Goal: Transaction & Acquisition: Purchase product/service

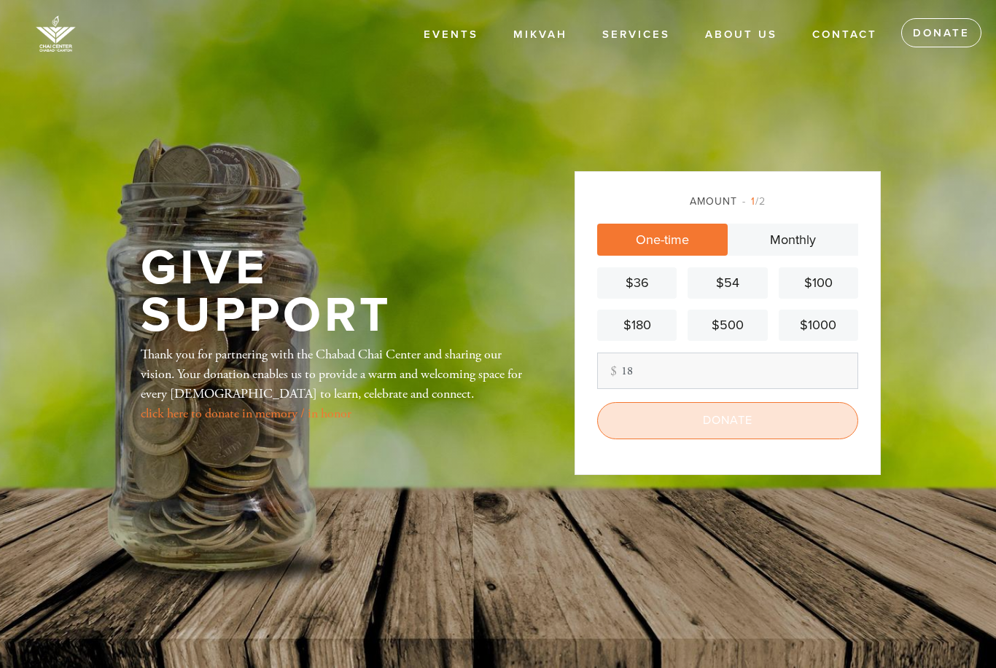
type input "18"
click at [754, 439] on input "Donate" at bounding box center [727, 420] width 261 height 36
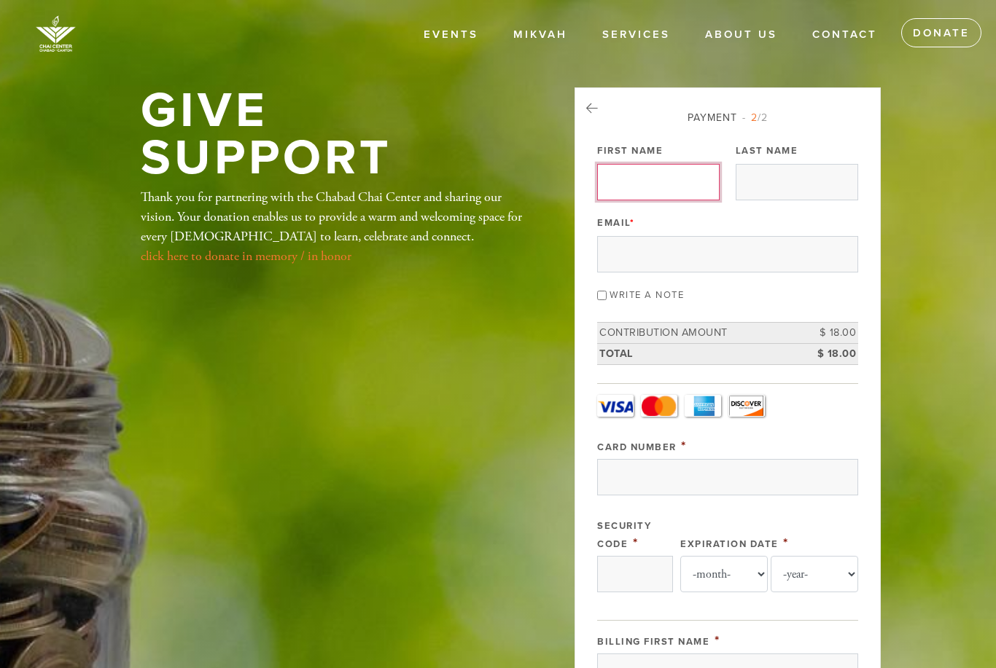
click at [689, 184] on input "First Name" at bounding box center [658, 182] width 122 height 36
type input "Anne"
type input "Sebestyen"
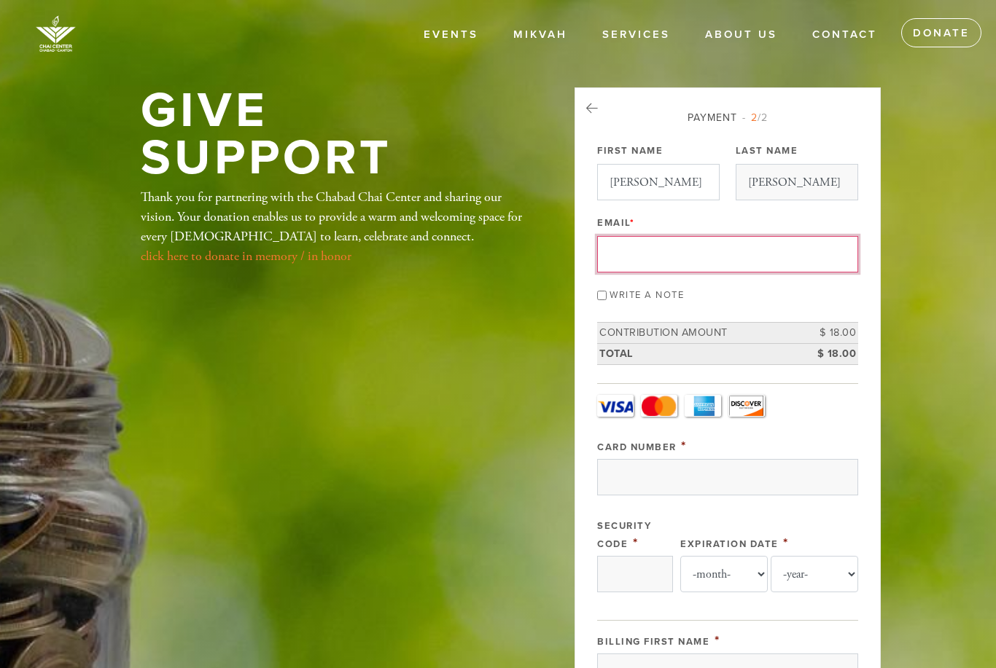
type input "sebestyen.usa@gmail.com"
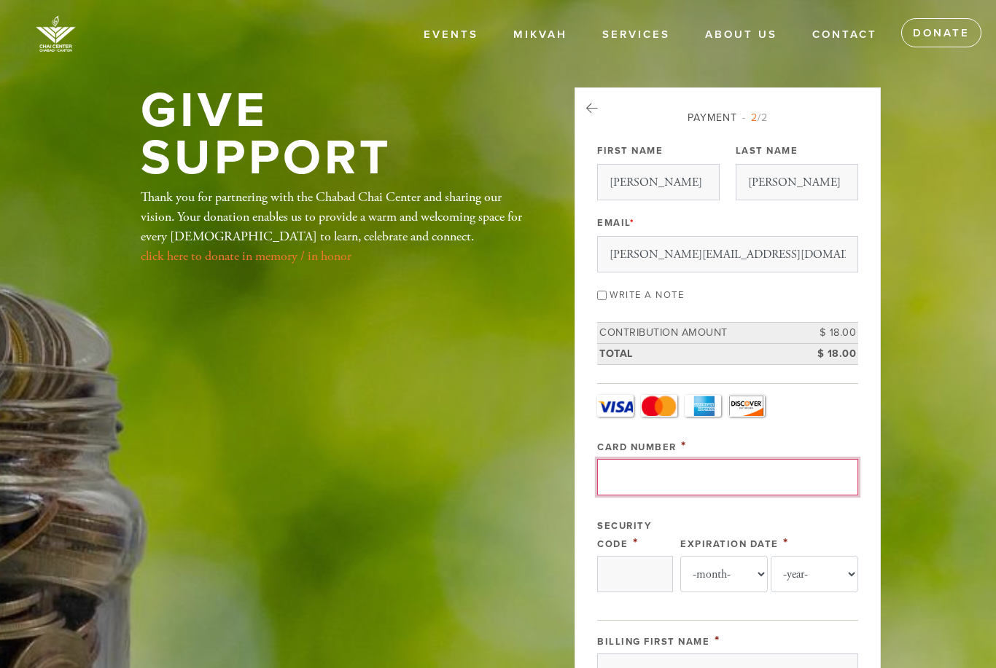
click at [672, 477] on input "Card Number" at bounding box center [727, 477] width 261 height 36
type input "4792131263159854"
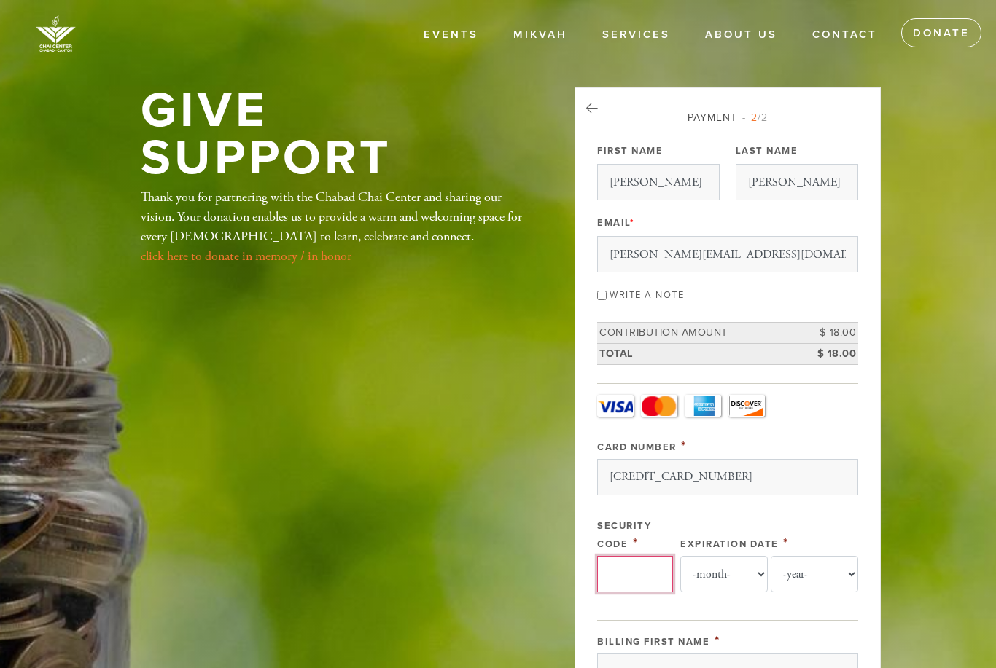
click at [657, 575] on input "Security Code" at bounding box center [635, 574] width 76 height 36
type input "241"
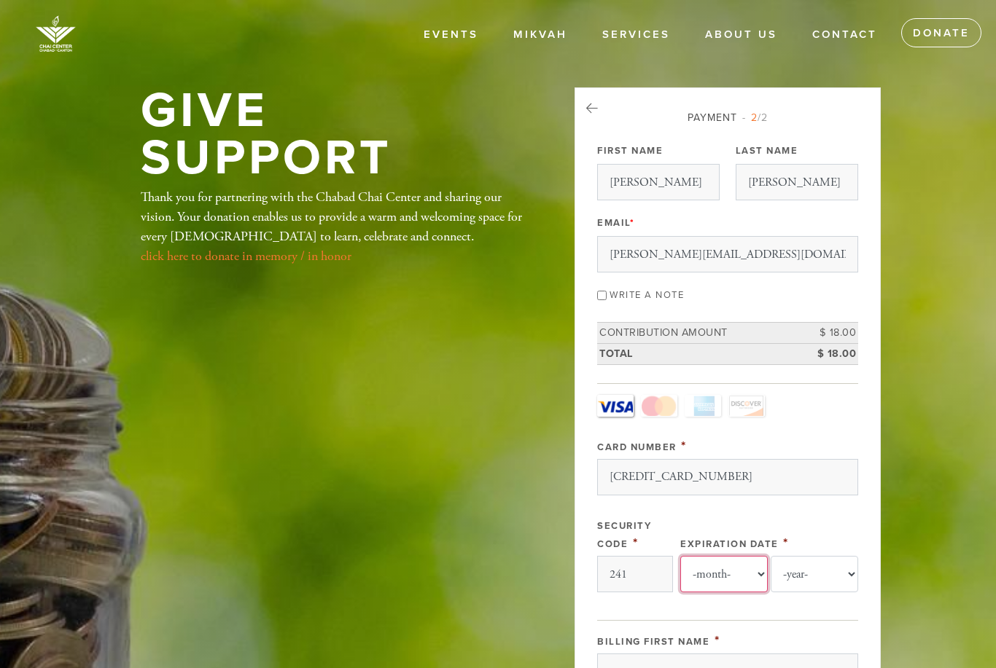
click at [736, 580] on select "-month- Jan Feb Mar Apr May Jun Jul Aug Sep Oct Nov Dec" at bounding box center [723, 574] width 87 height 36
select select "6"
click at [814, 575] on select "-year- 2025 2026 2027 2028 2029 2030 2031 2032 2033 2034 2035" at bounding box center [814, 574] width 87 height 36
select select "2026"
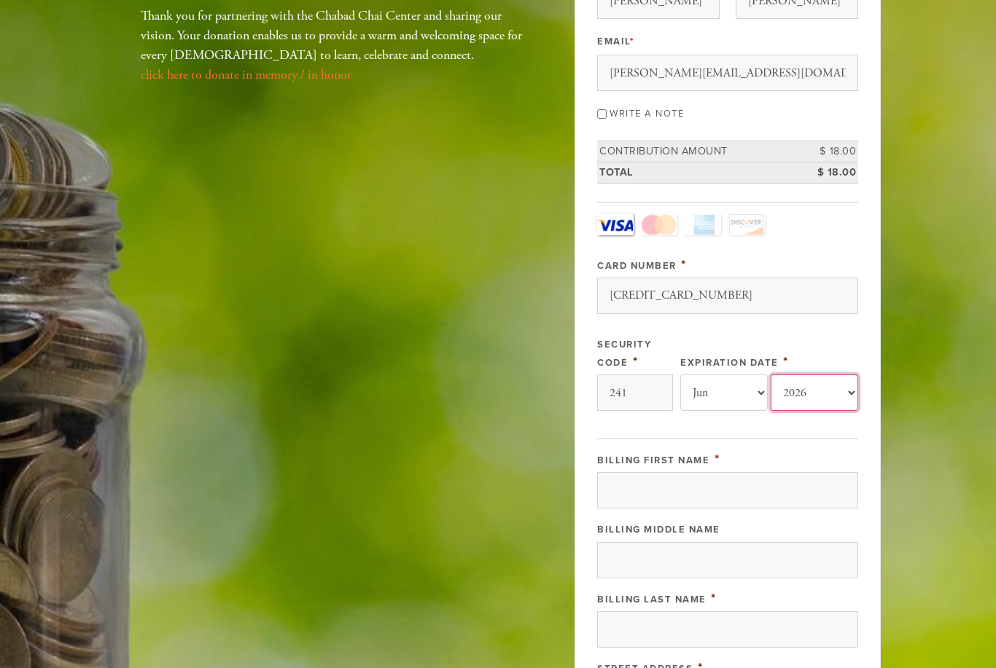
scroll to position [197, 0]
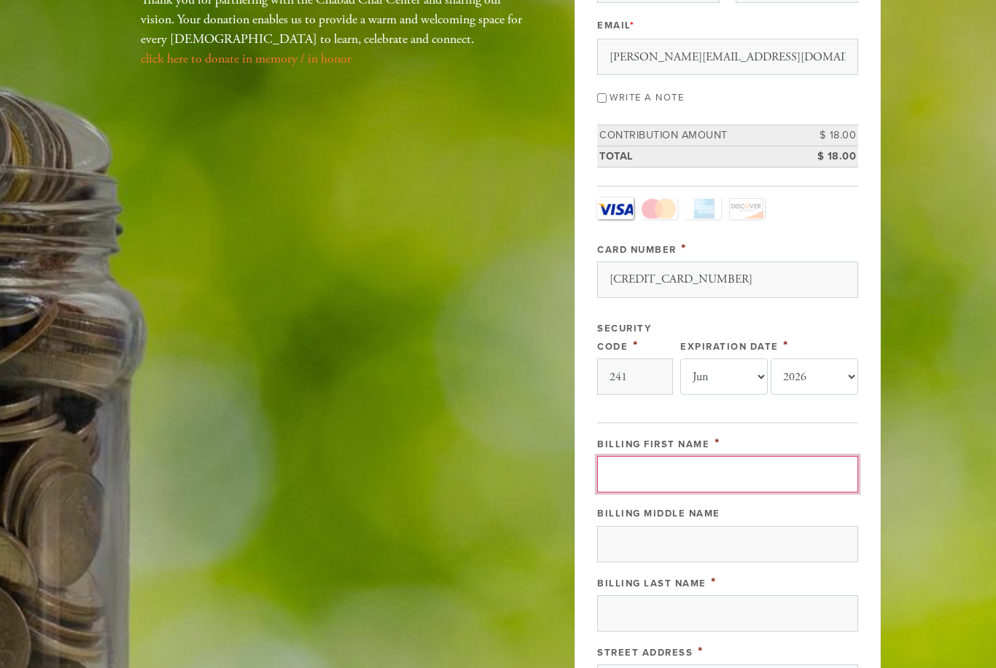
click at [796, 475] on input "Billing First Name" at bounding box center [727, 475] width 261 height 36
type input "Anne"
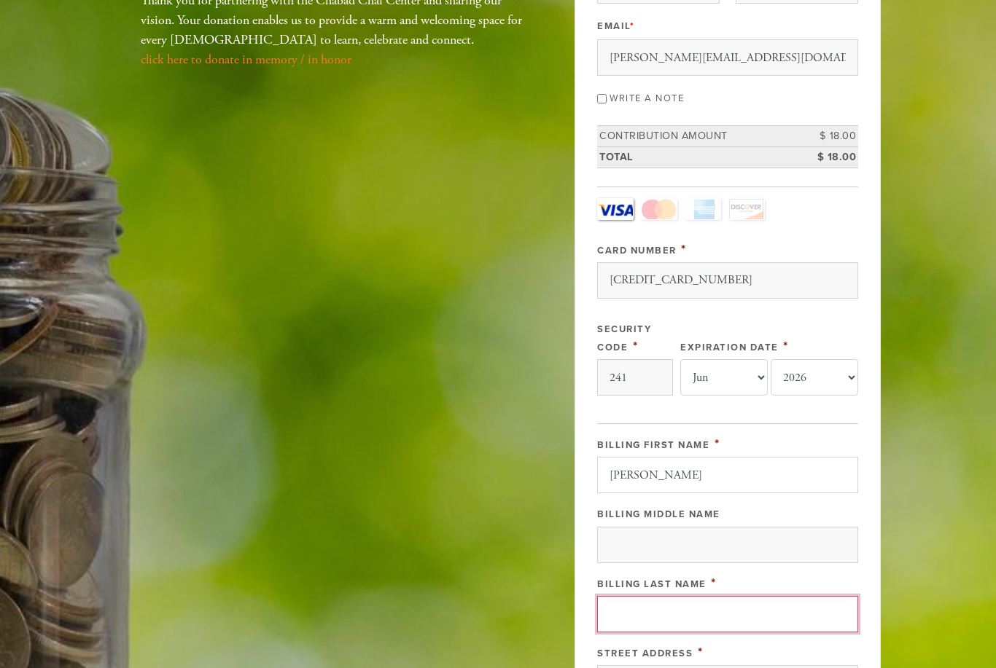
type input "Sebestyen"
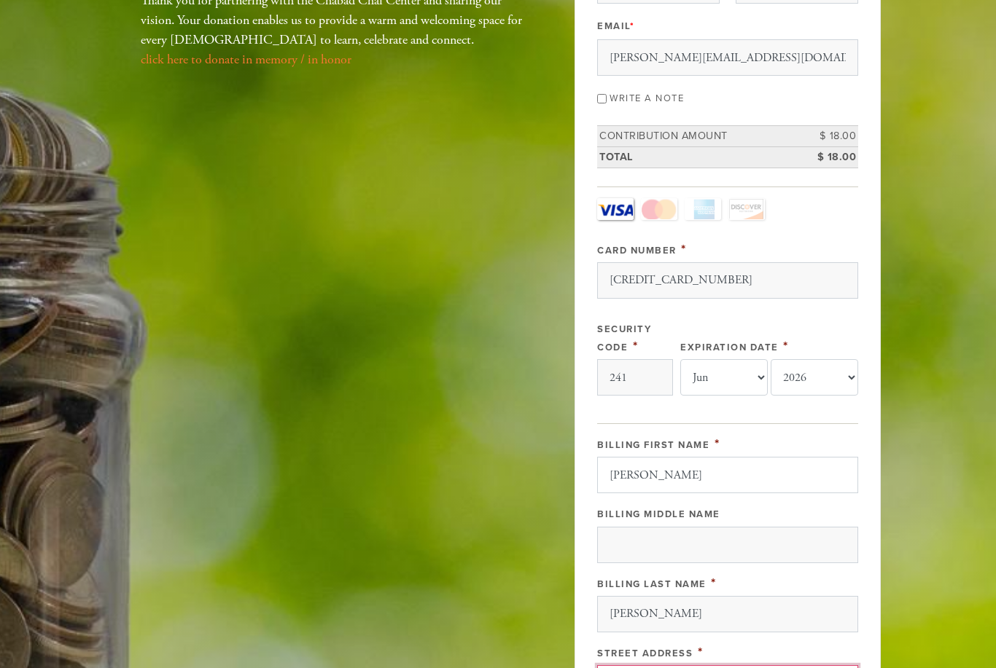
type input "526 Commonwealth Avenue"
type input "Newton"
type input "02459"
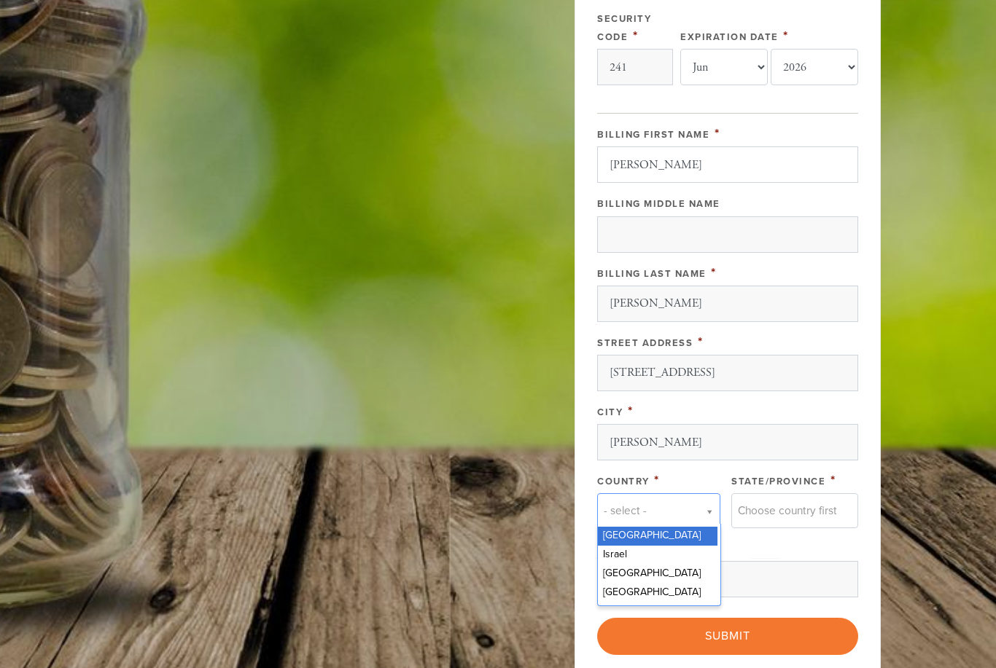
scroll to position [0, 5]
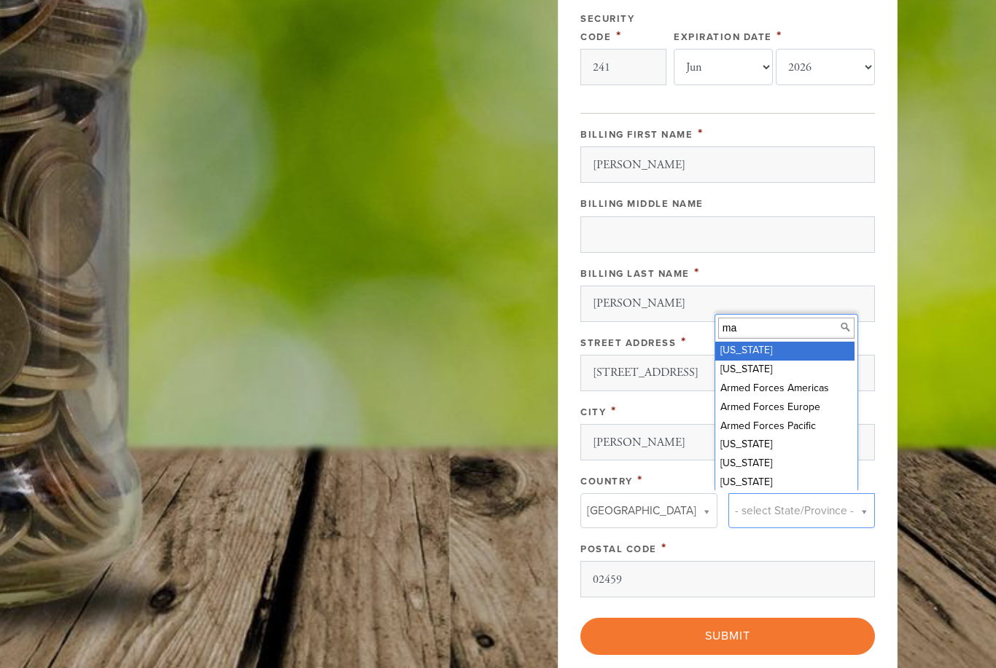
type input "mas"
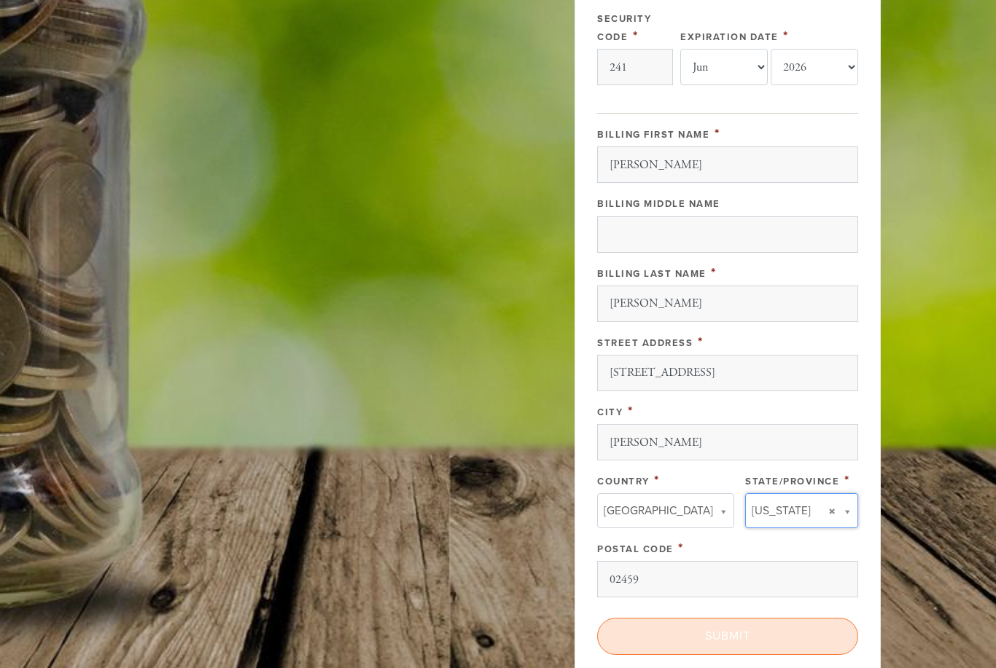
click at [731, 635] on input "Submit" at bounding box center [727, 636] width 261 height 36
